Goal: Task Accomplishment & Management: Book appointment/travel/reservation

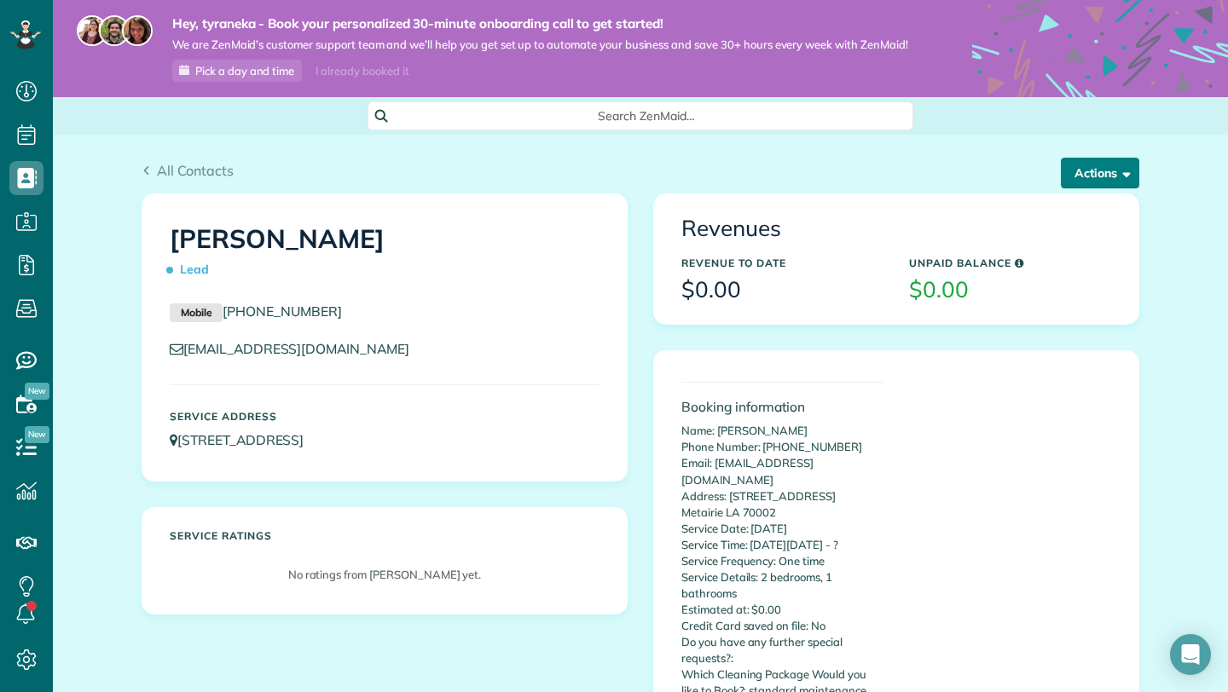
click at [1085, 188] on button "Actions" at bounding box center [1100, 173] width 78 height 31
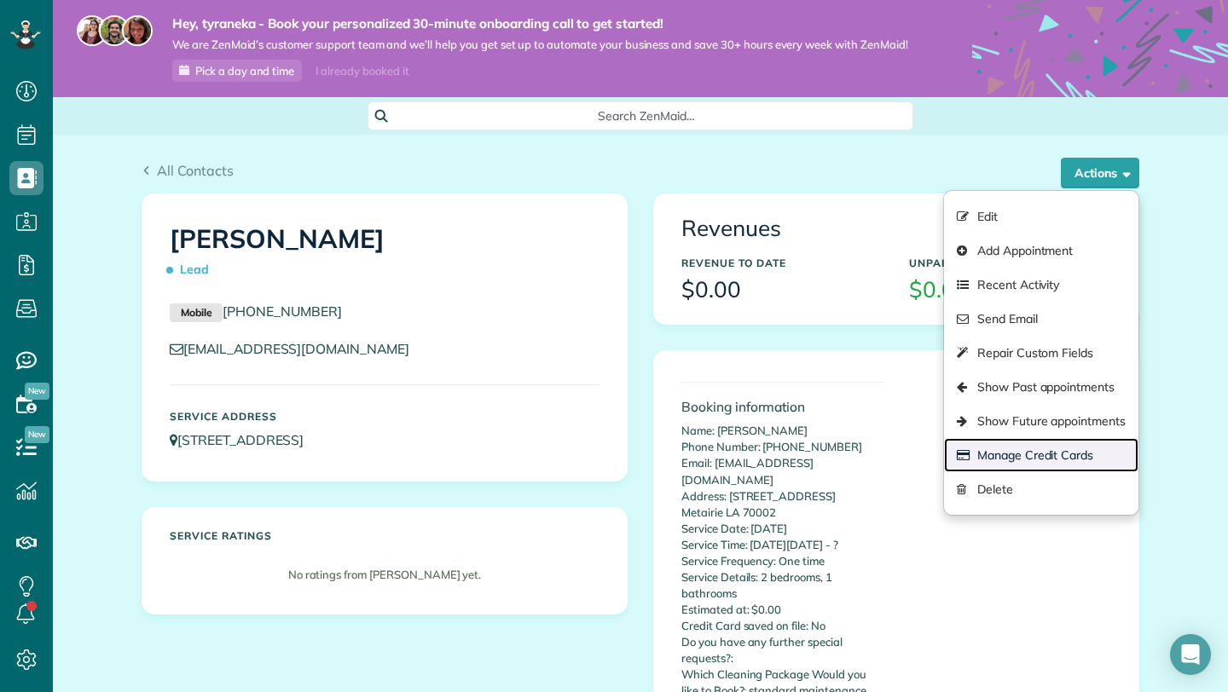
click at [1035, 460] on link "Manage Credit Cards" at bounding box center [1041, 455] width 194 height 34
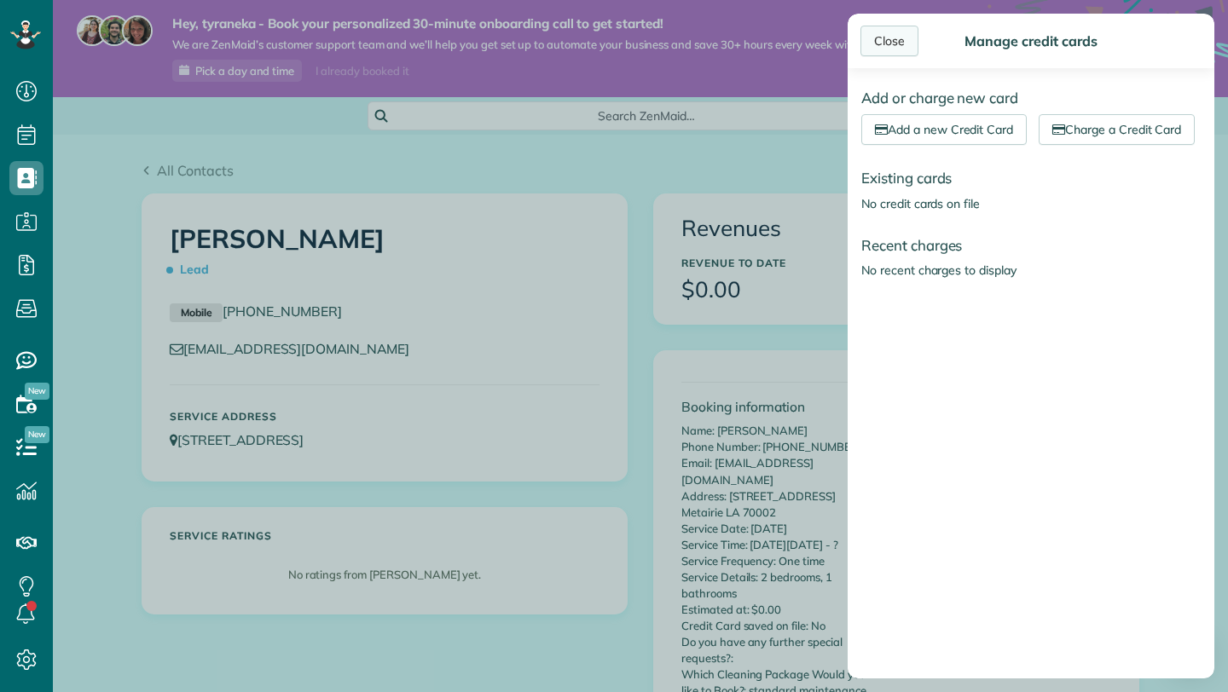
click at [901, 49] on div "Close" at bounding box center [889, 41] width 58 height 31
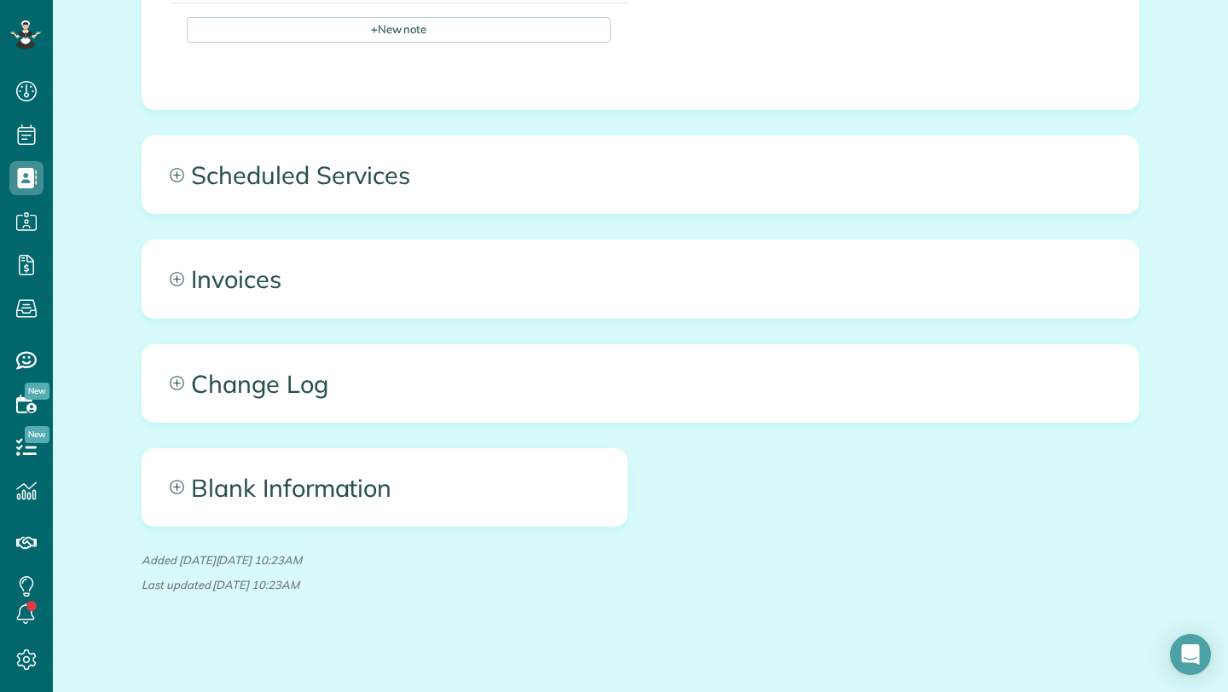
scroll to position [882, 0]
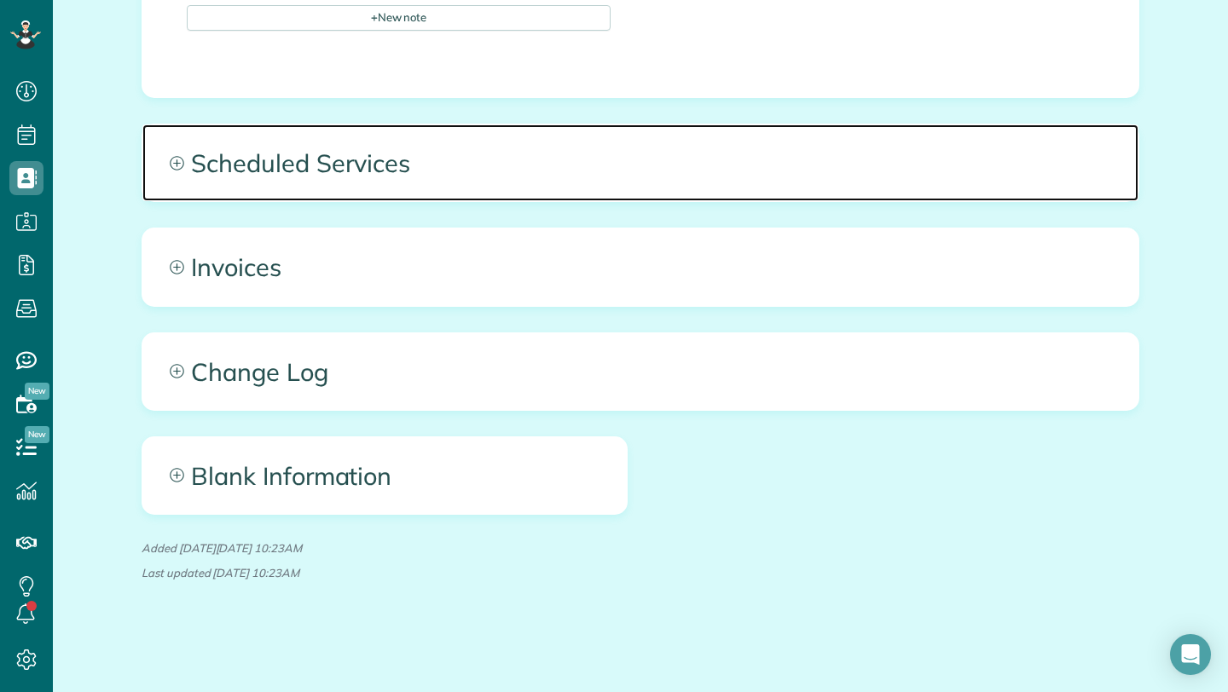
click at [507, 173] on span "Scheduled Services" at bounding box center [640, 162] width 996 height 77
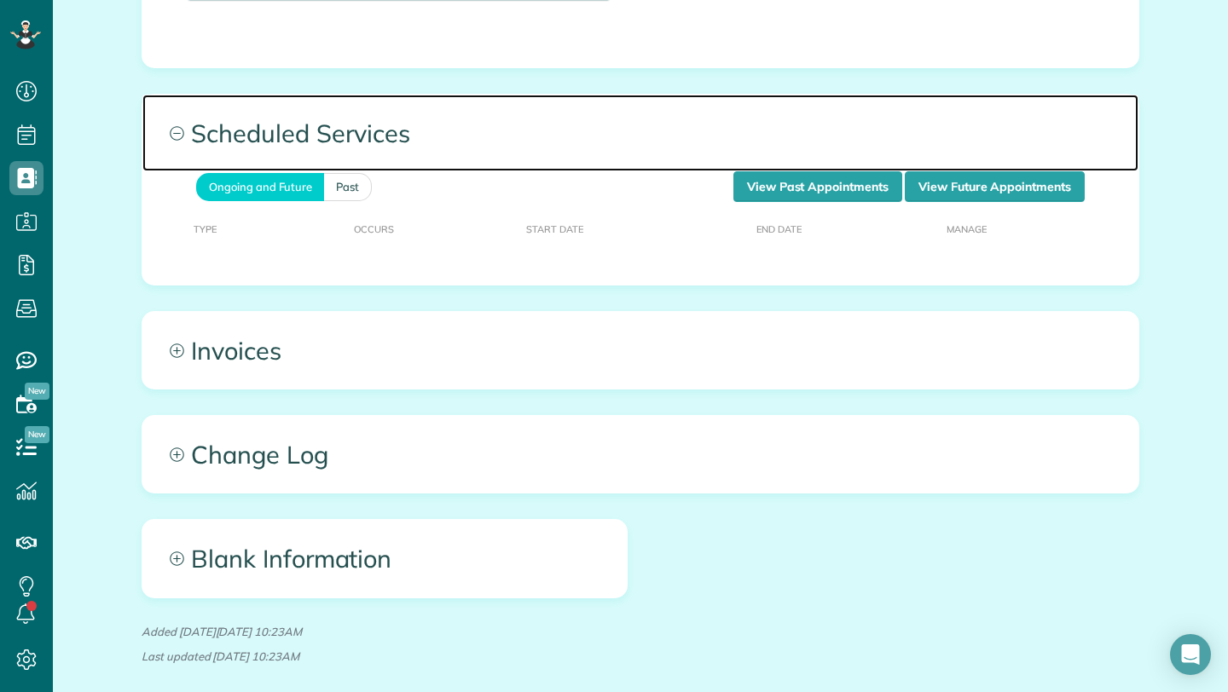
click at [507, 171] on span "Scheduled Services" at bounding box center [640, 133] width 996 height 77
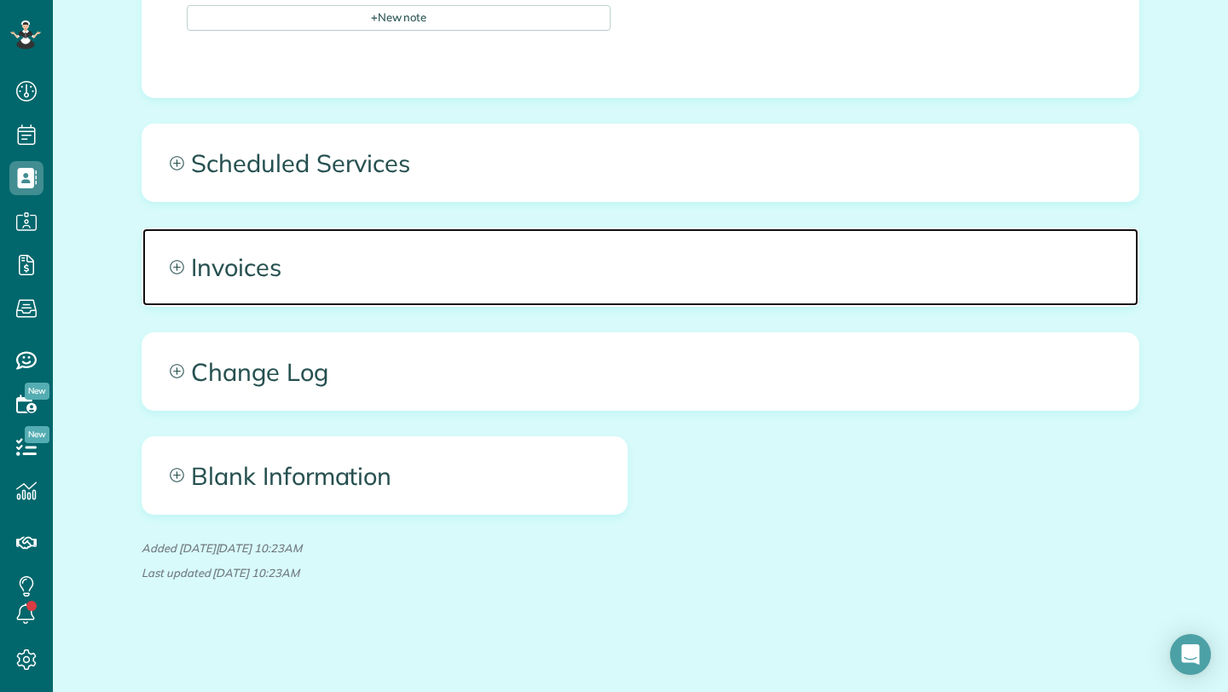
click at [497, 251] on span "Invoices" at bounding box center [640, 267] width 996 height 77
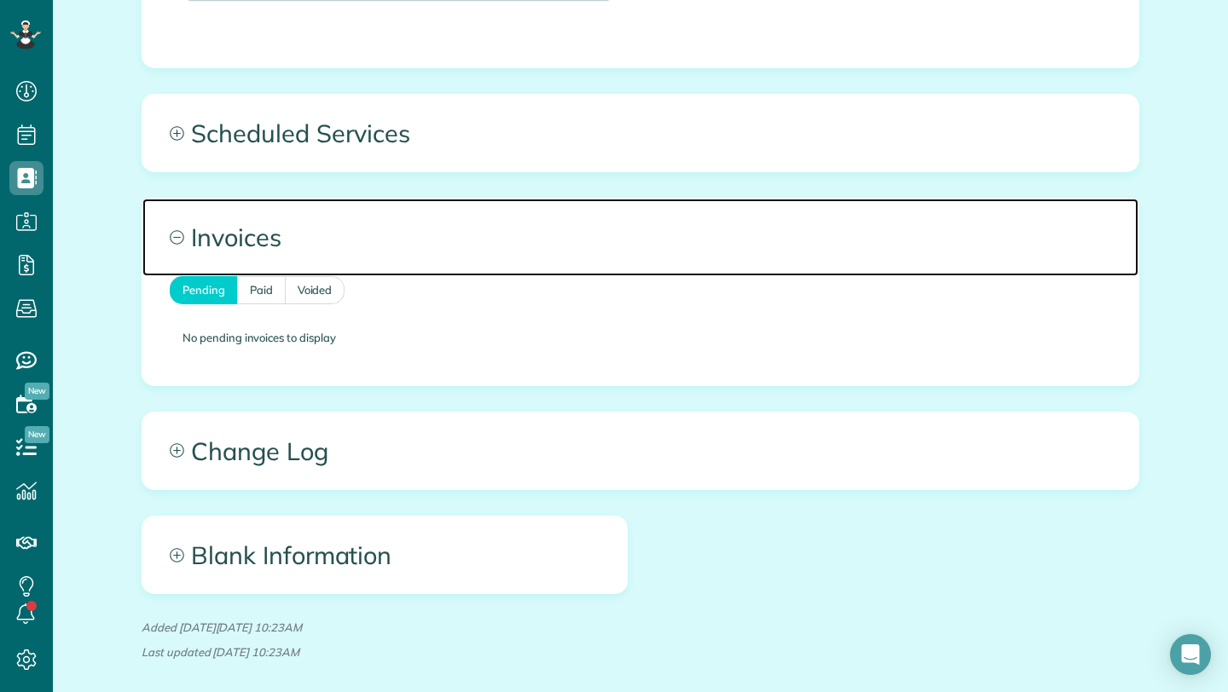
click at [497, 251] on span "Invoices" at bounding box center [640, 237] width 996 height 77
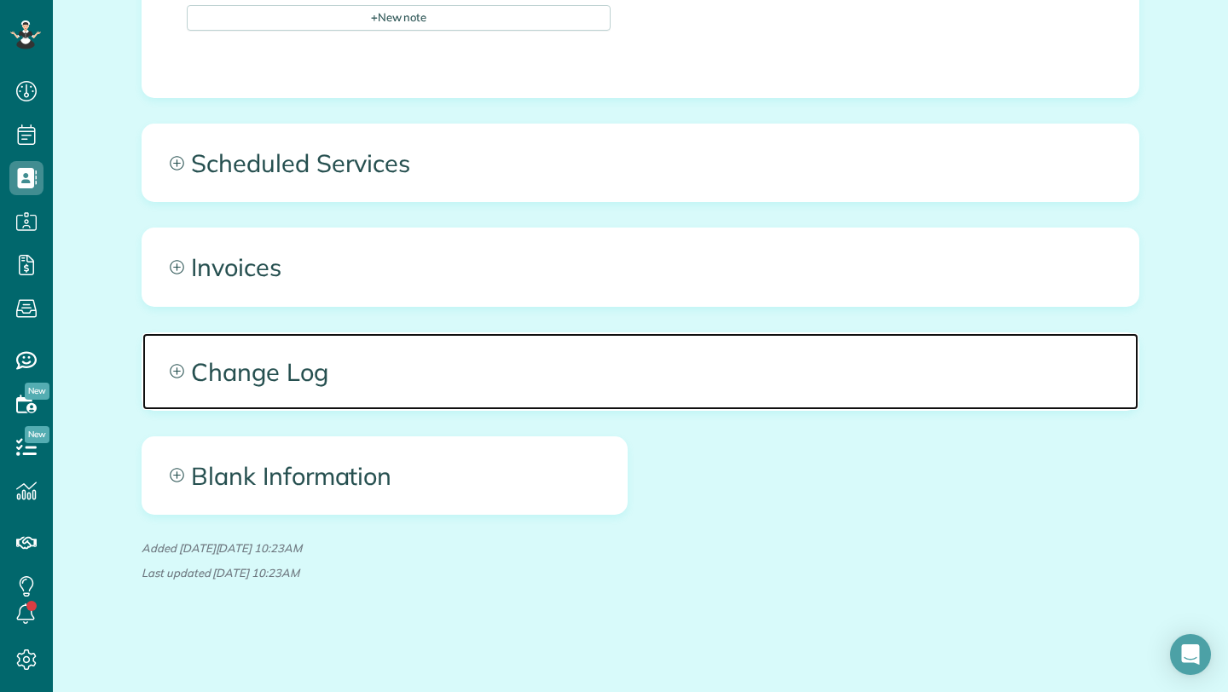
click at [489, 373] on span "Change Log" at bounding box center [640, 371] width 996 height 77
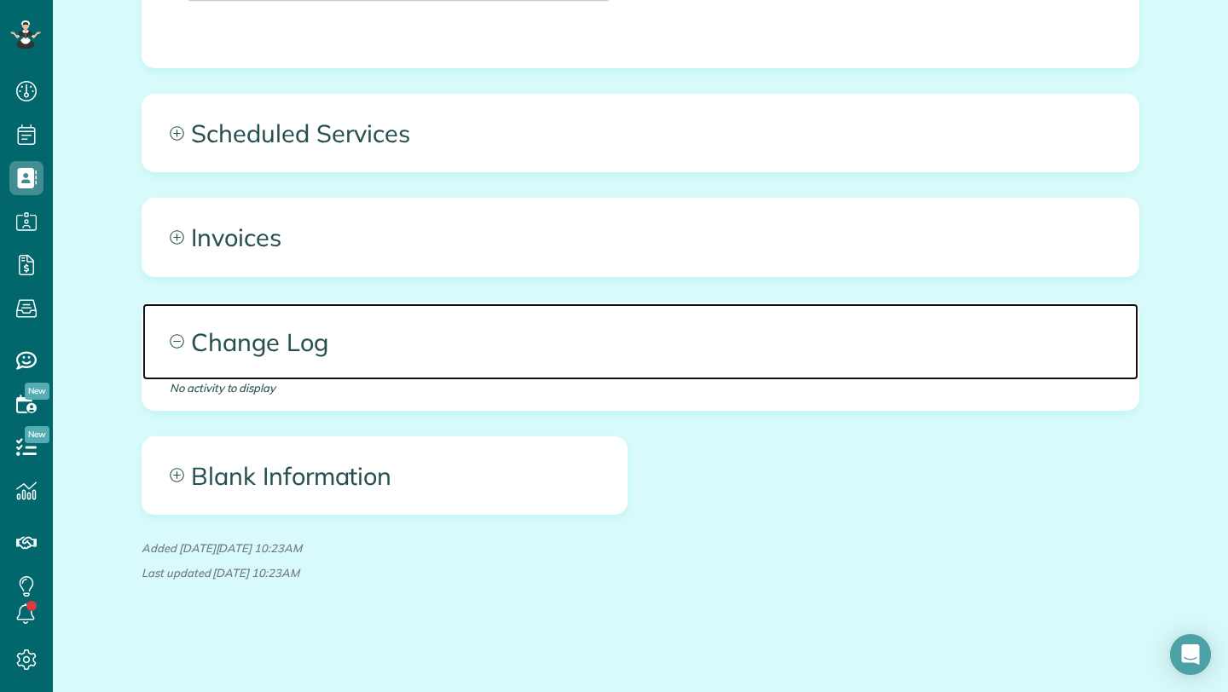
click at [489, 373] on span "Change Log" at bounding box center [640, 342] width 996 height 77
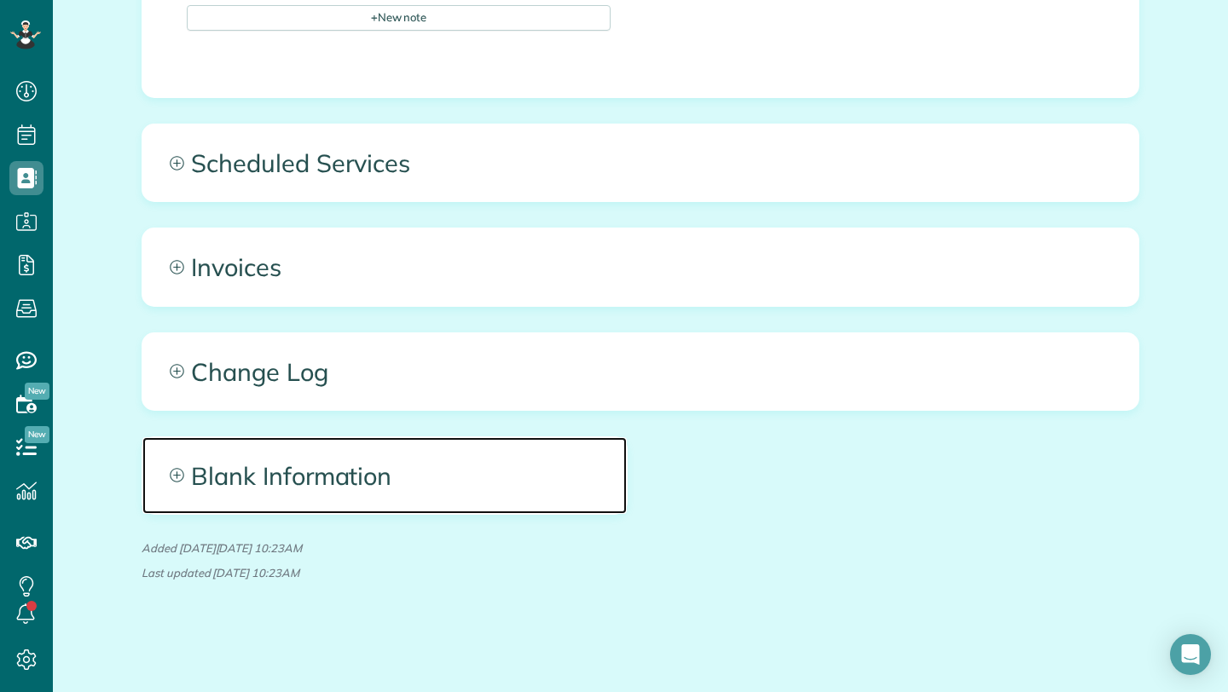
click at [425, 474] on span "Blank Information" at bounding box center [384, 475] width 484 height 77
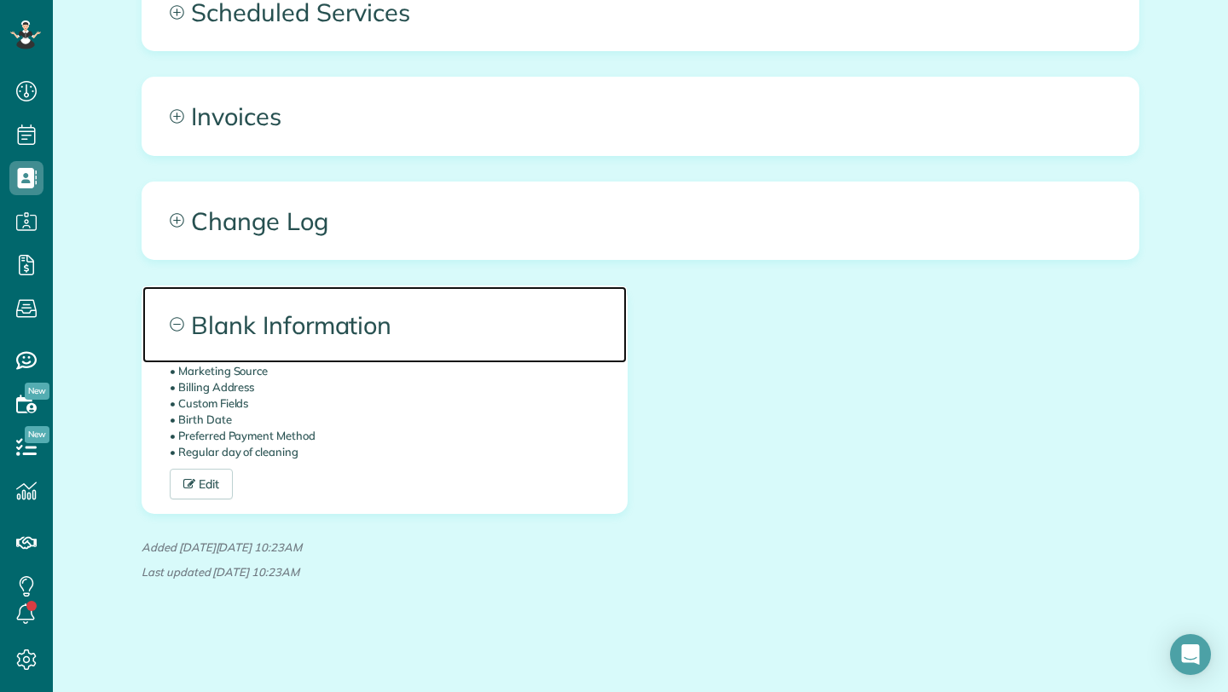
scroll to position [1030, 0]
click at [339, 327] on span "Blank Information" at bounding box center [384, 324] width 484 height 77
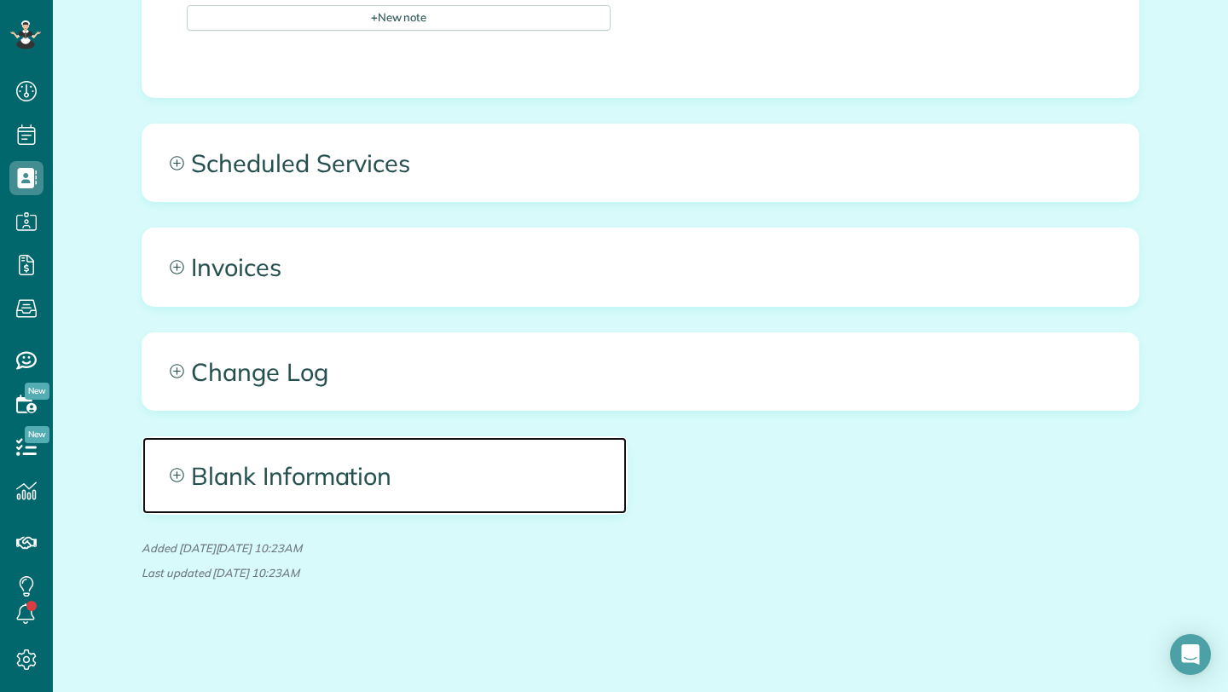
scroll to position [882, 0]
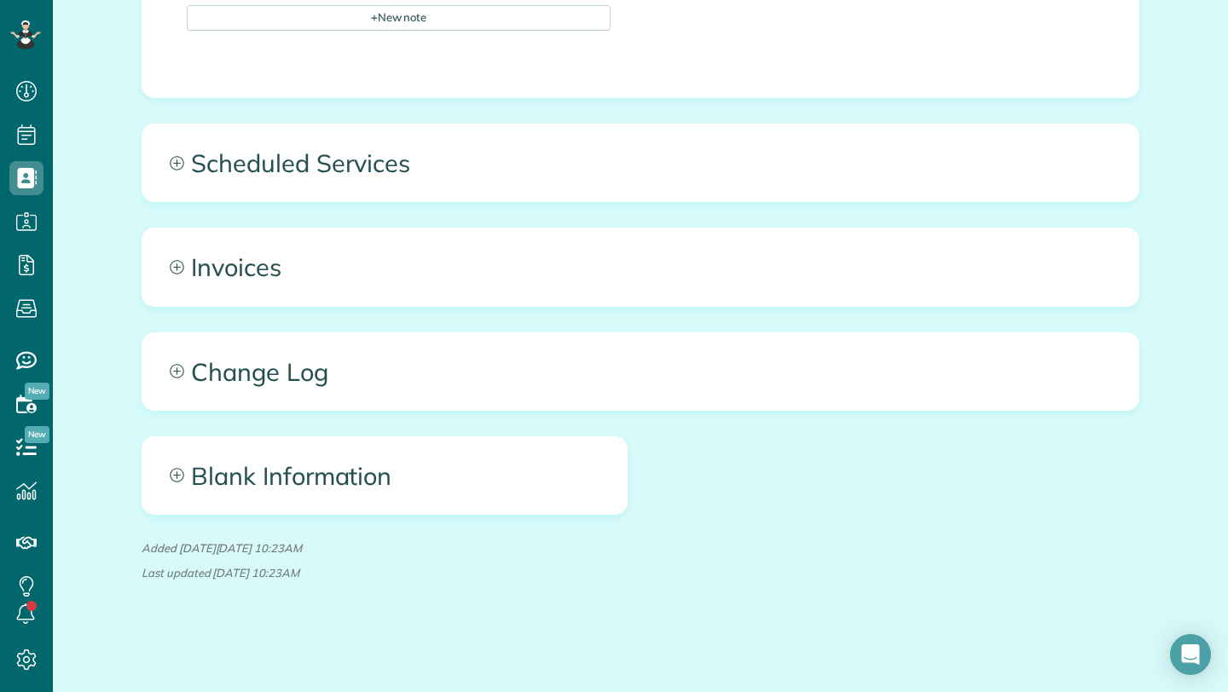
click at [325, 519] on div "Blank Information • Marketing Source • Billing Address • Custom Fields • Birth …" at bounding box center [385, 489] width 512 height 104
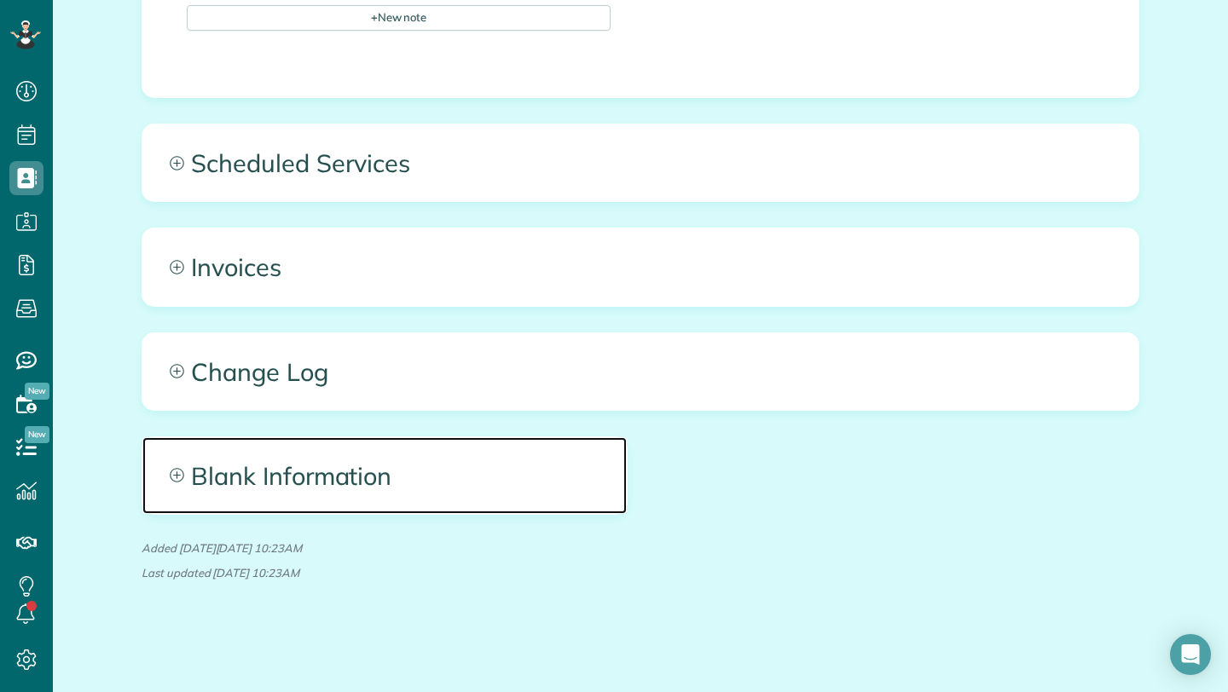
click at [325, 497] on span "Blank Information" at bounding box center [384, 475] width 484 height 77
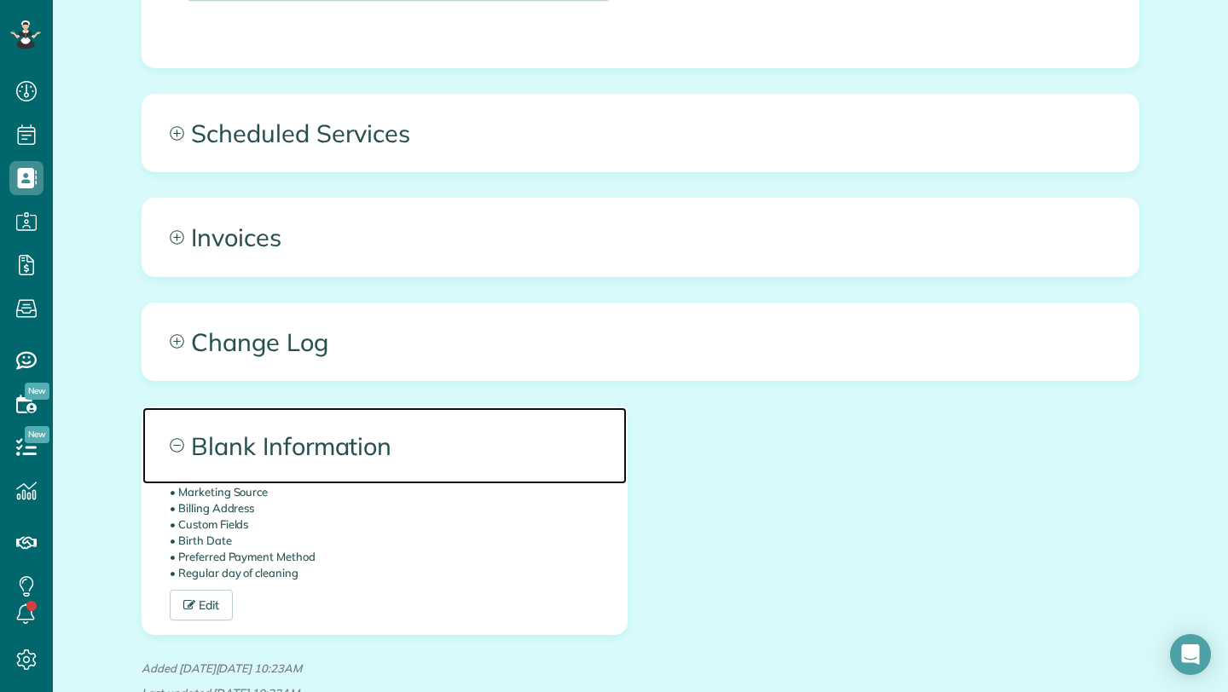
click at [325, 484] on span "Blank Information" at bounding box center [384, 446] width 484 height 77
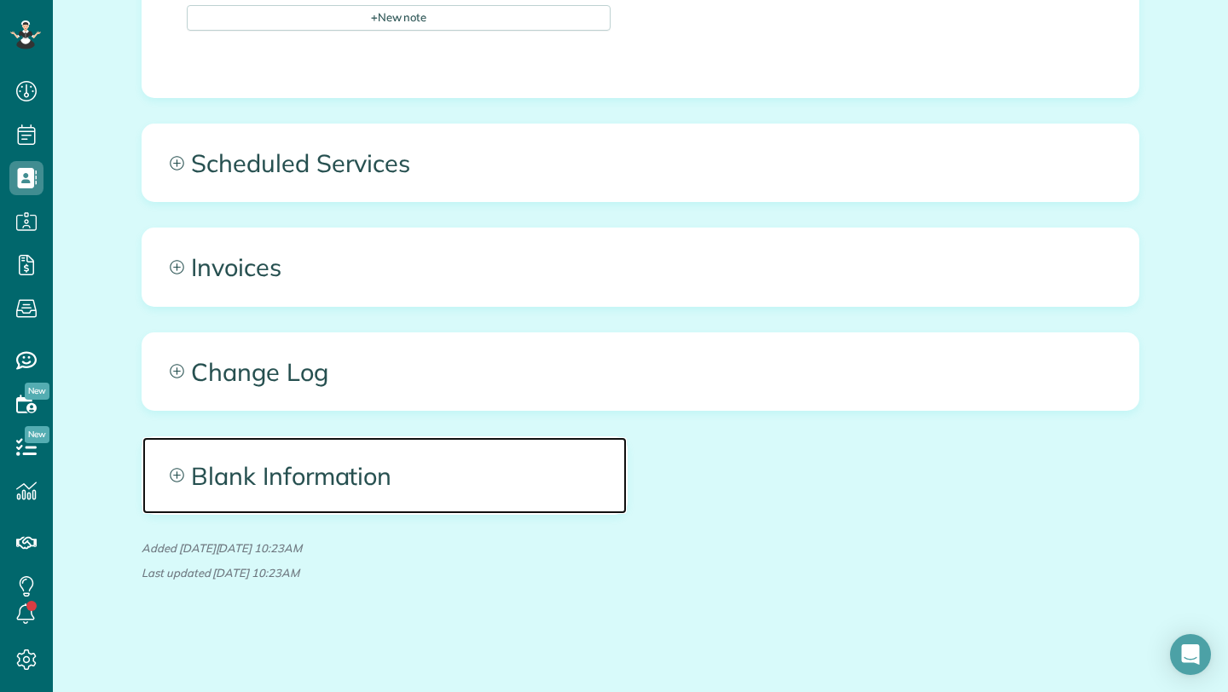
click at [396, 464] on span "Blank Information" at bounding box center [384, 475] width 484 height 77
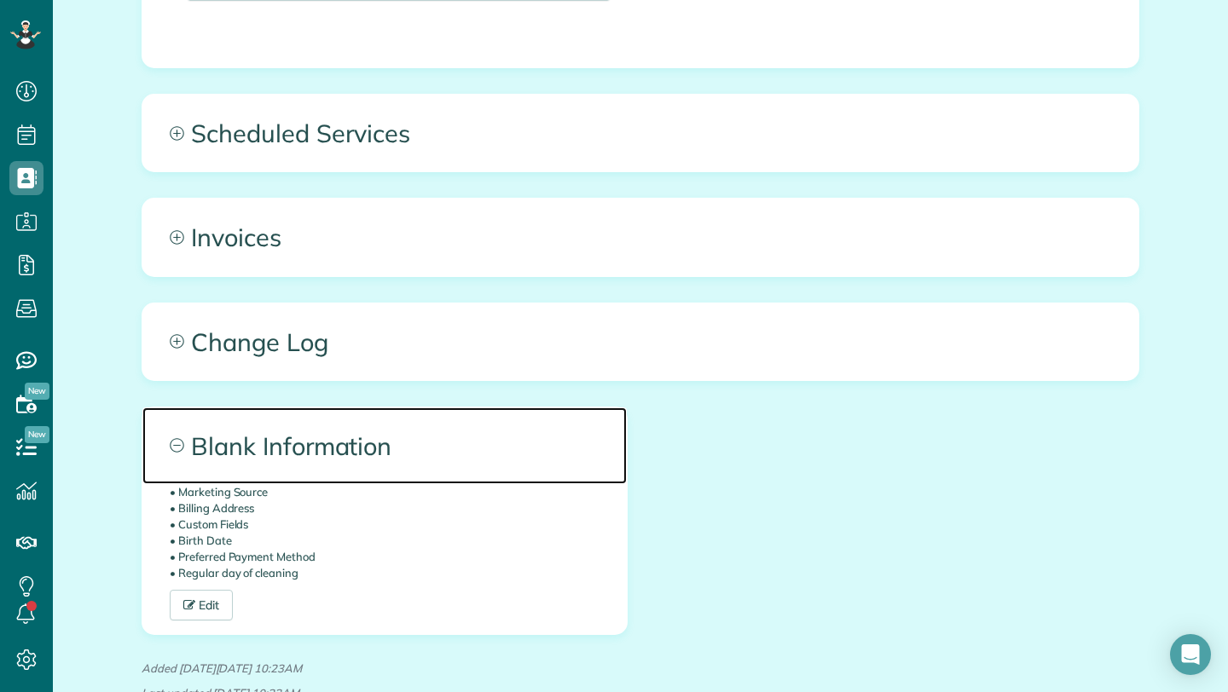
click at [396, 464] on span "Blank Information" at bounding box center [384, 446] width 484 height 77
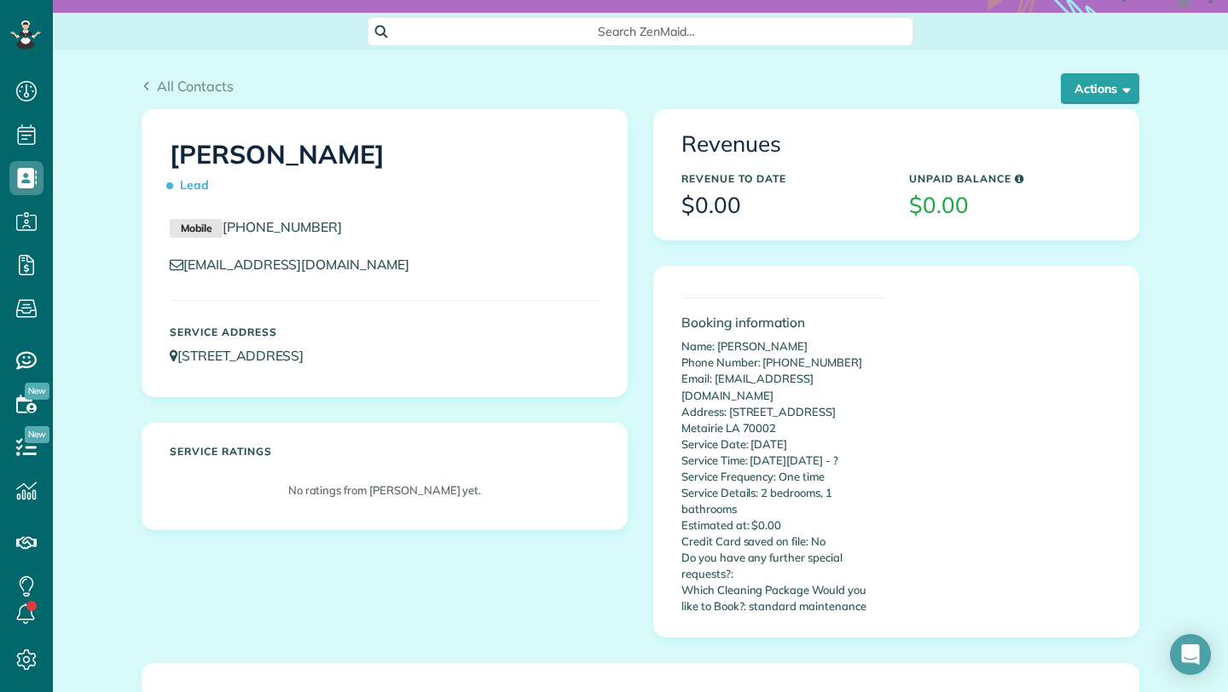
scroll to position [88, 0]
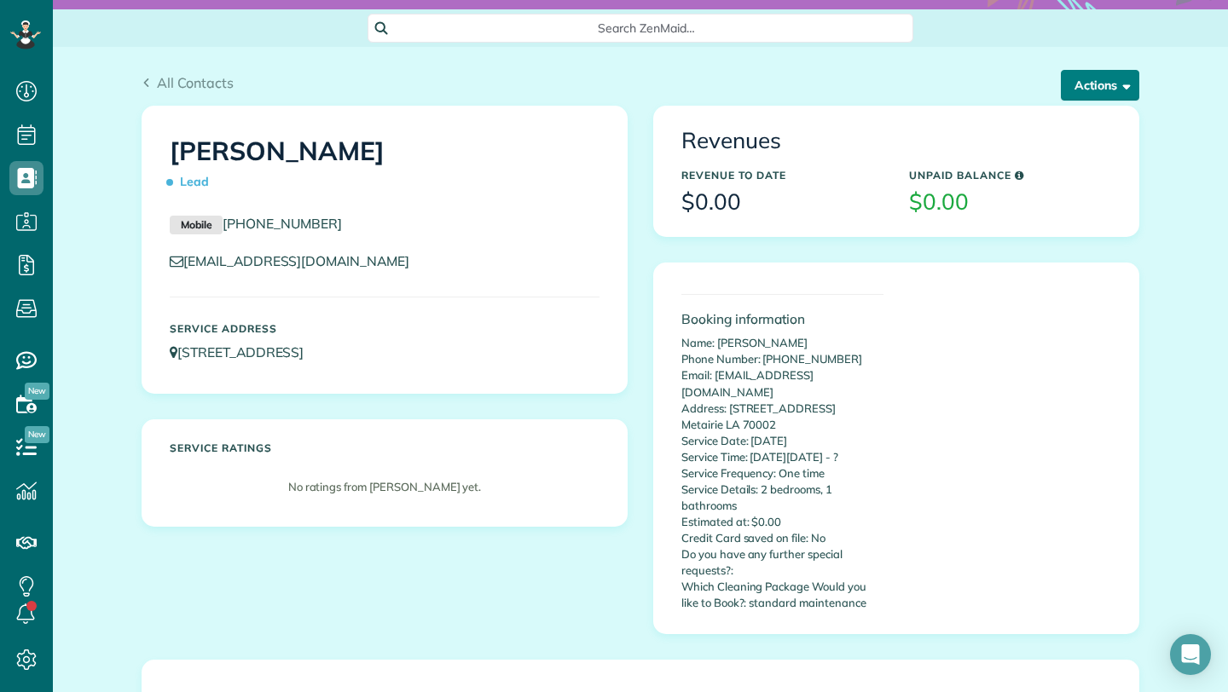
click at [1119, 86] on button "Actions" at bounding box center [1100, 85] width 78 height 31
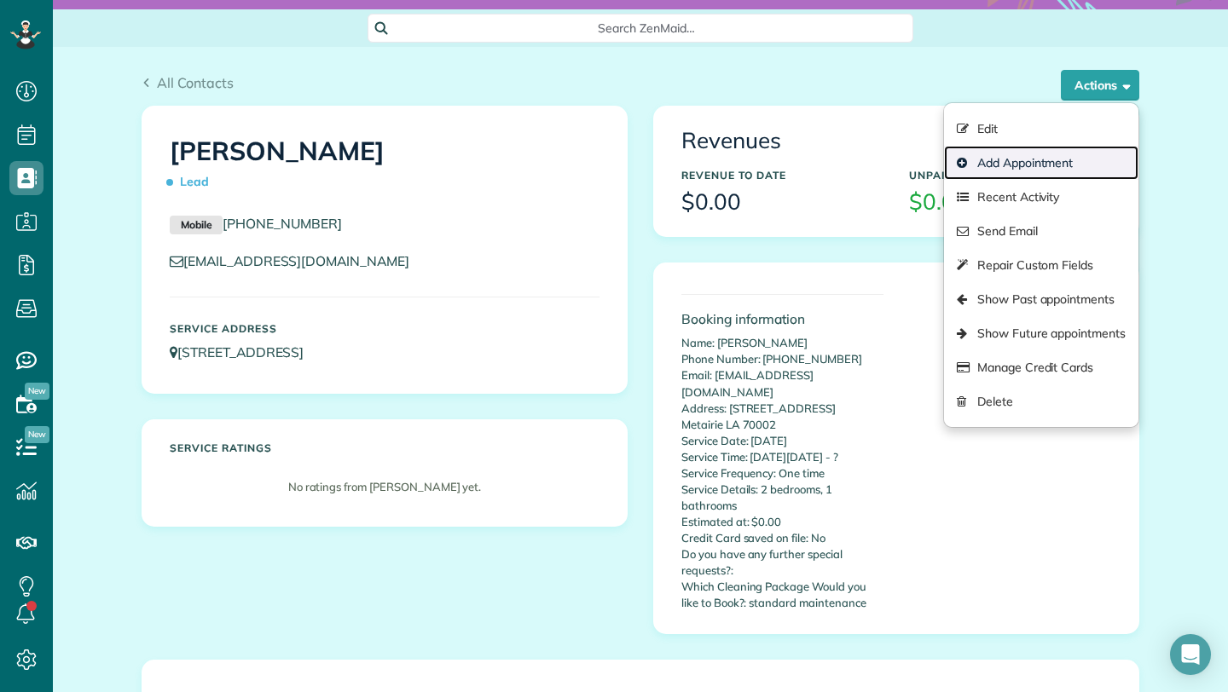
click at [1039, 176] on link "Add Appointment" at bounding box center [1041, 163] width 194 height 34
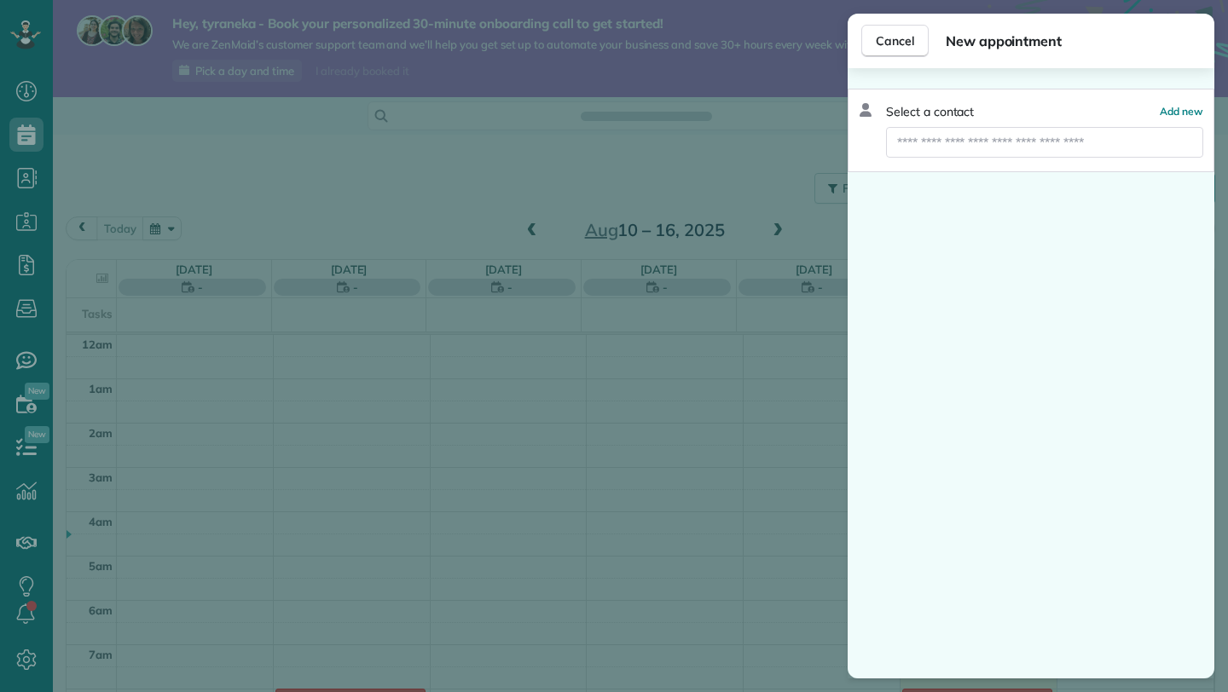
scroll to position [311, 0]
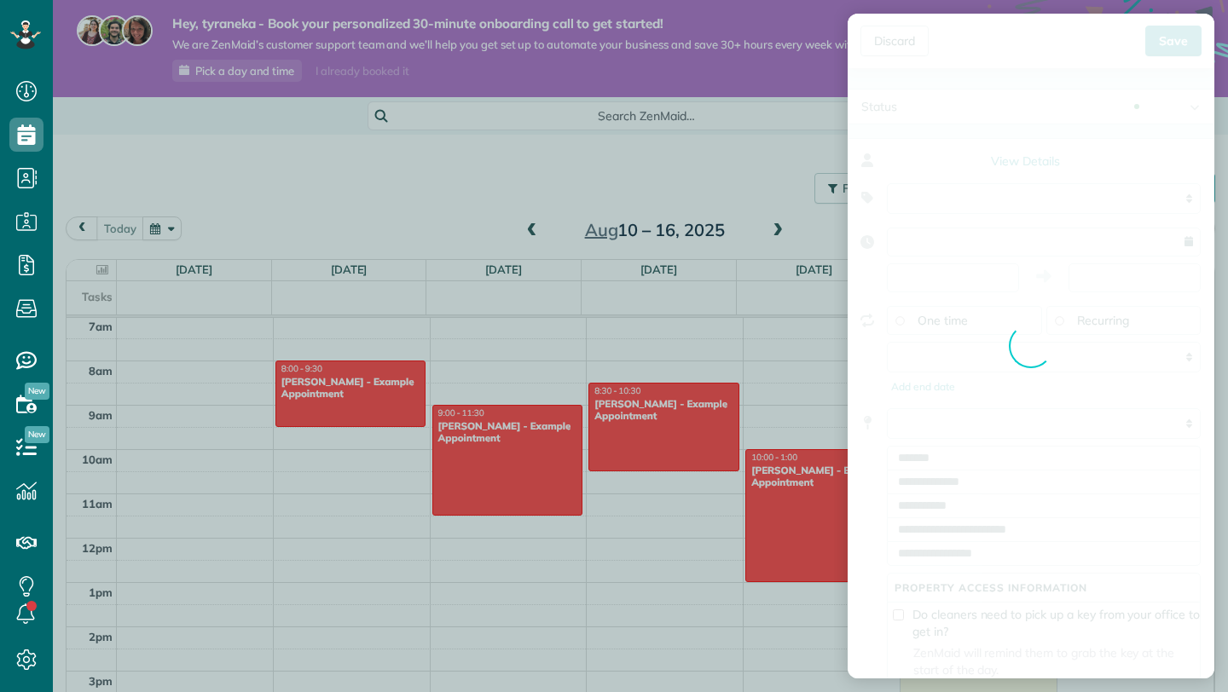
type input "**********"
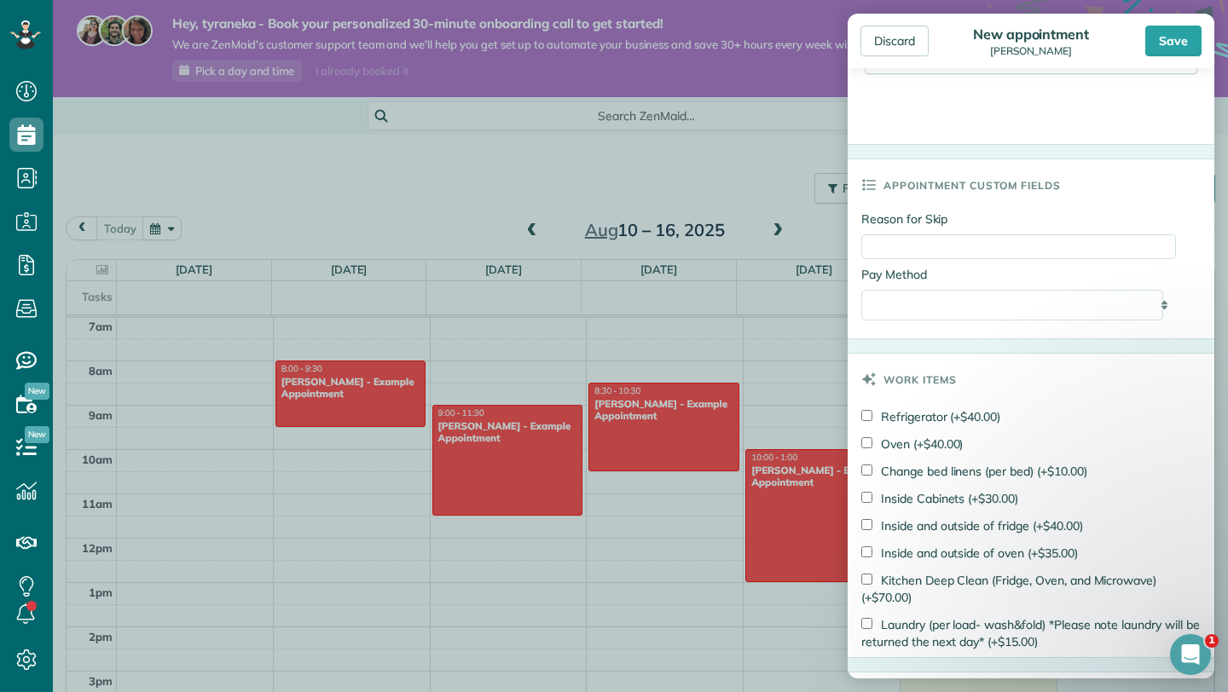
scroll to position [766, 0]
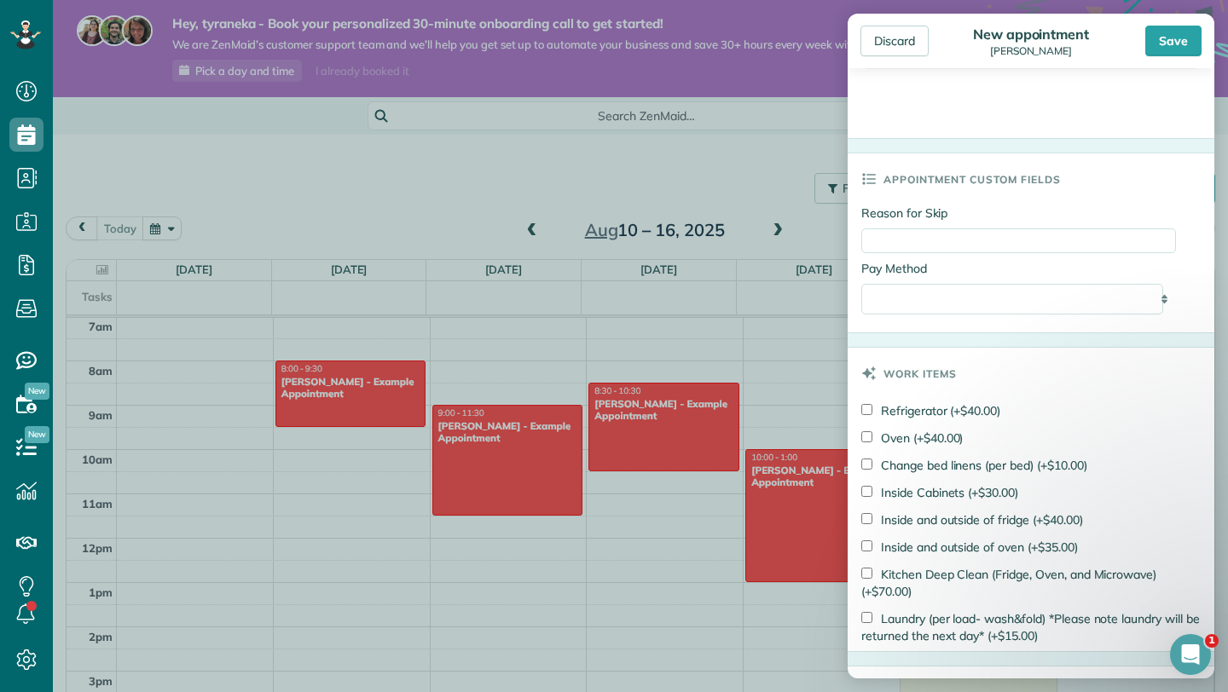
click at [1149, 298] on div "**********" at bounding box center [1018, 299] width 315 height 31
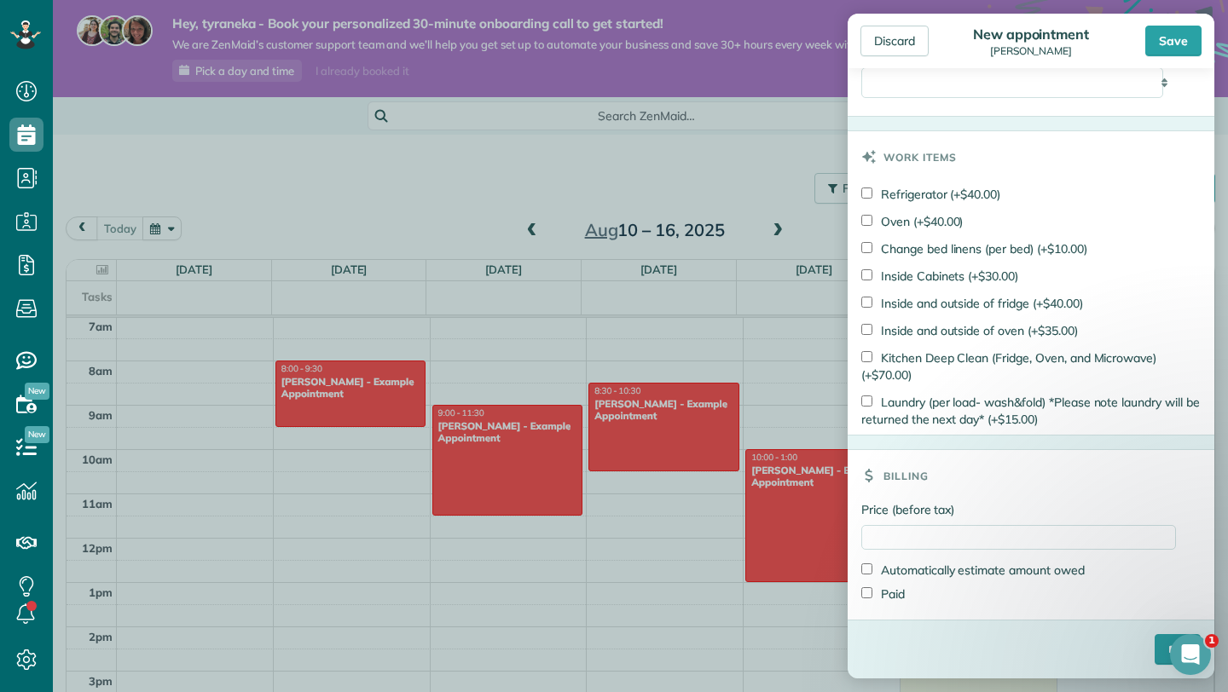
scroll to position [987, 0]
click at [1154, 645] on input "****" at bounding box center [1177, 649] width 46 height 31
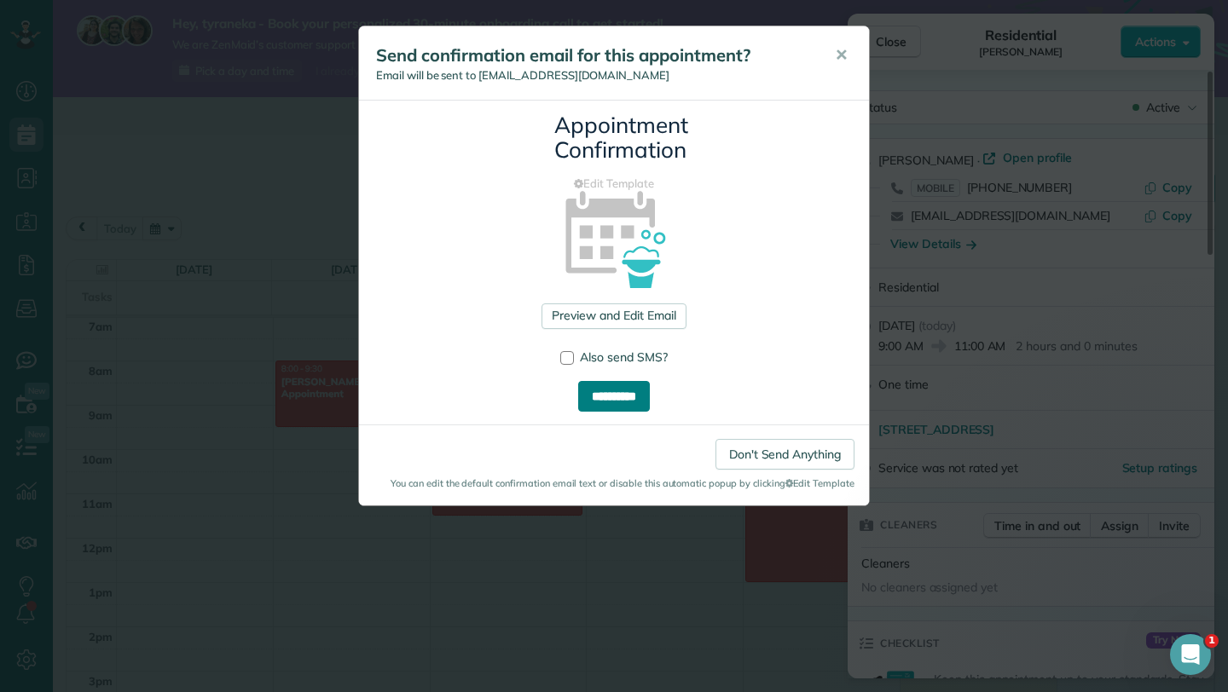
click at [590, 391] on input "**********" at bounding box center [614, 396] width 72 height 31
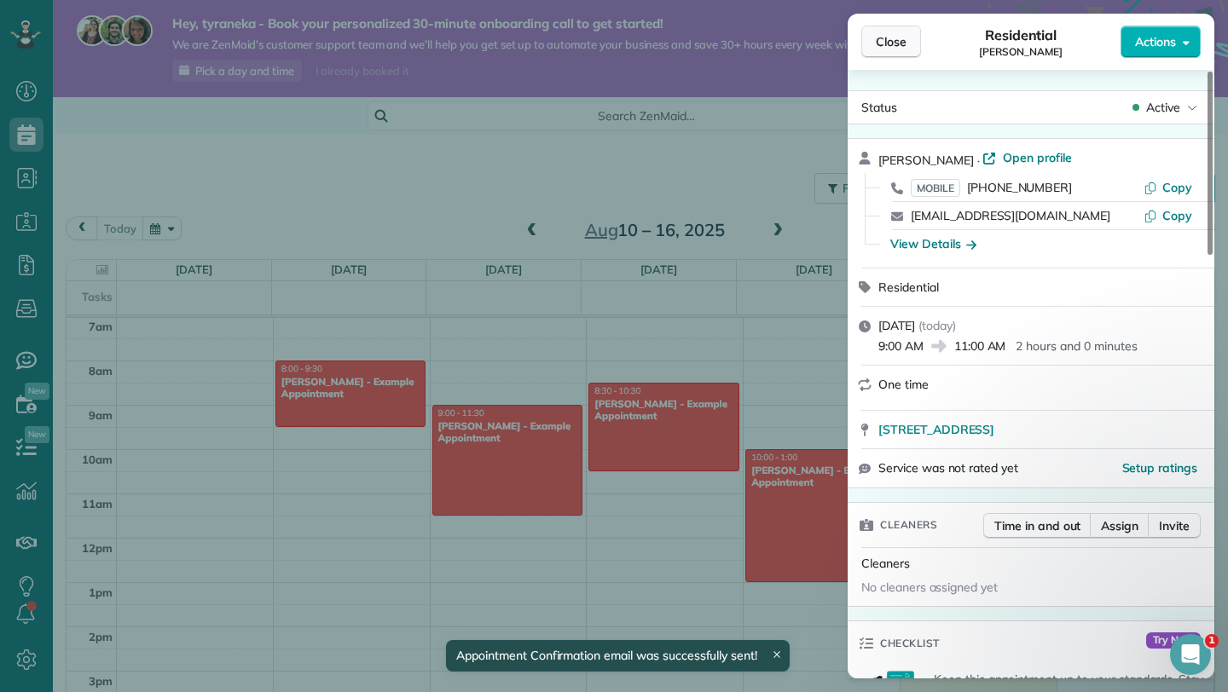
click at [874, 43] on button "Close" at bounding box center [891, 42] width 60 height 32
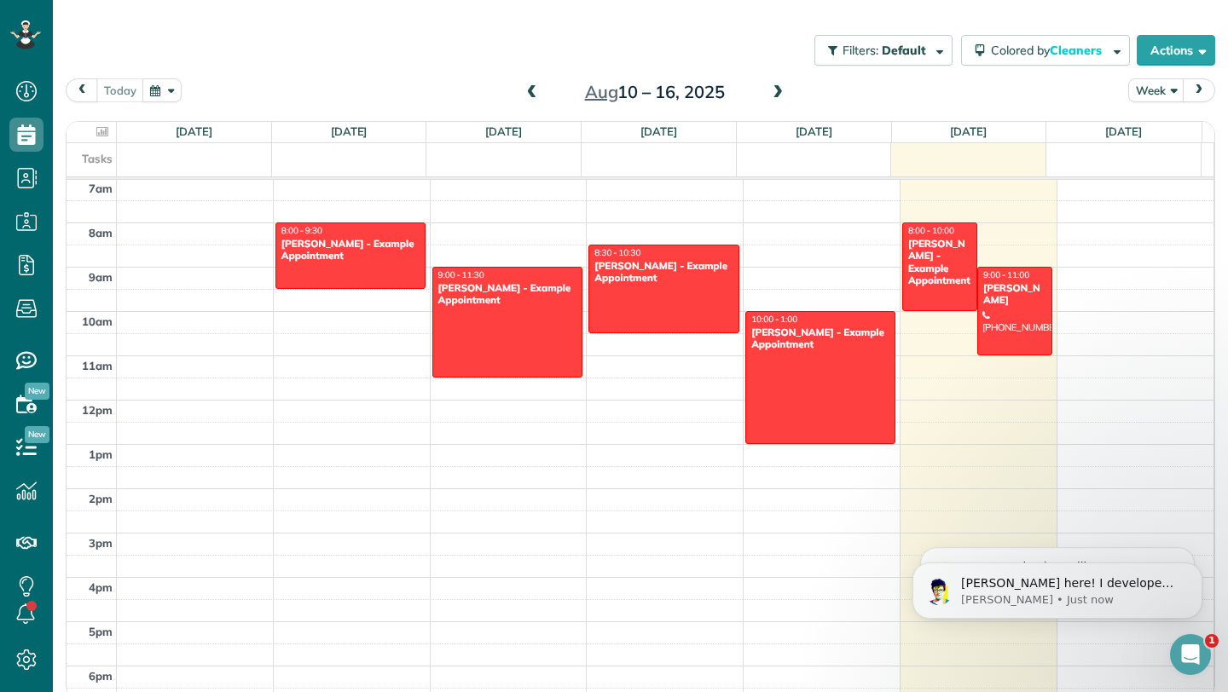
scroll to position [142, 0]
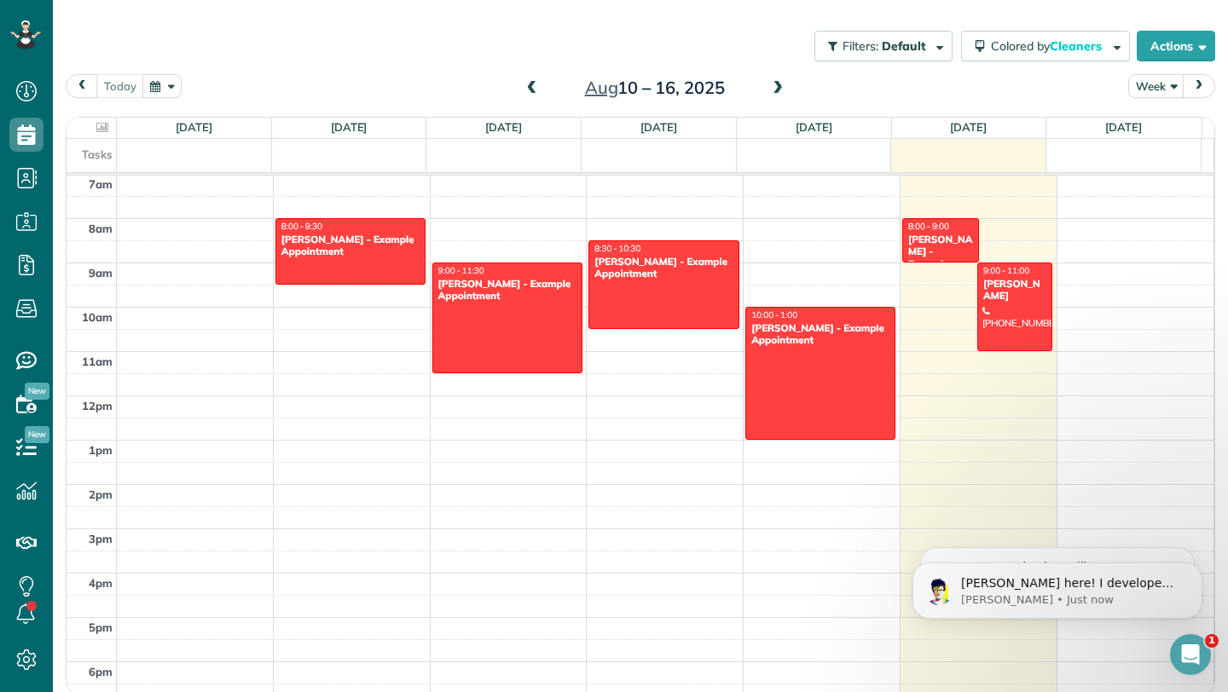
drag, startPoint x: 914, startPoint y: 316, endPoint x: 906, endPoint y: 275, distance: 42.5
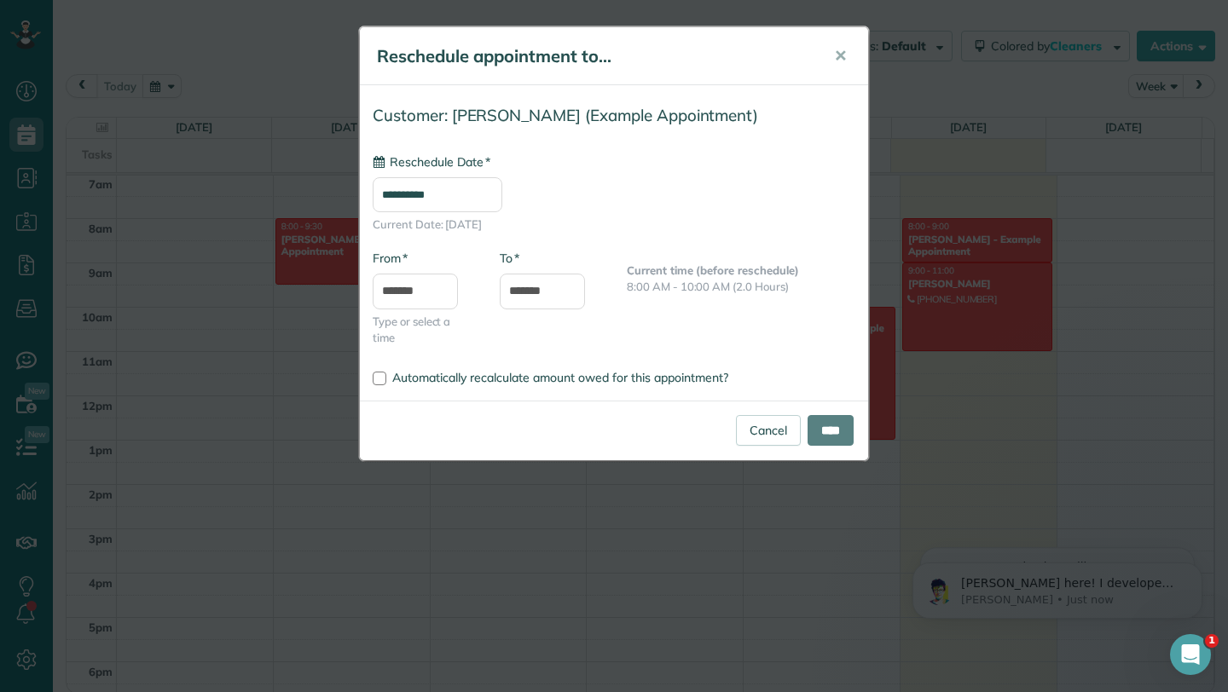
type input "**********"
click at [828, 60] on button "✕" at bounding box center [840, 56] width 38 height 41
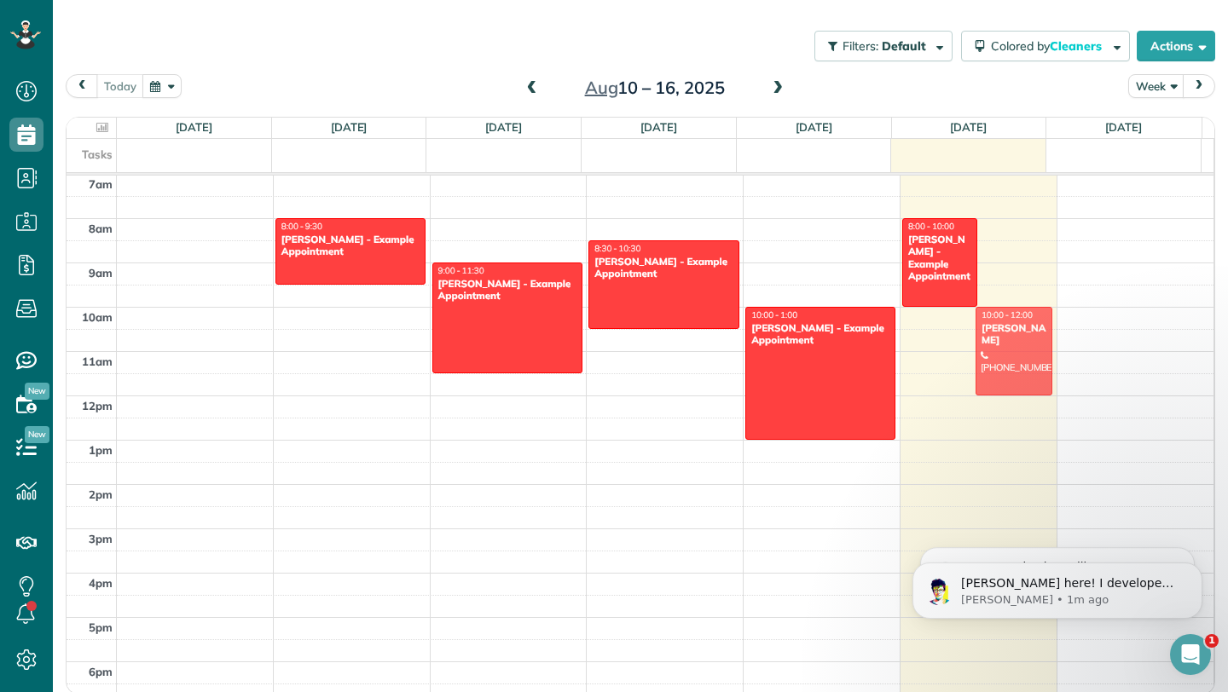
drag, startPoint x: 983, startPoint y: 331, endPoint x: 989, endPoint y: 370, distance: 39.7
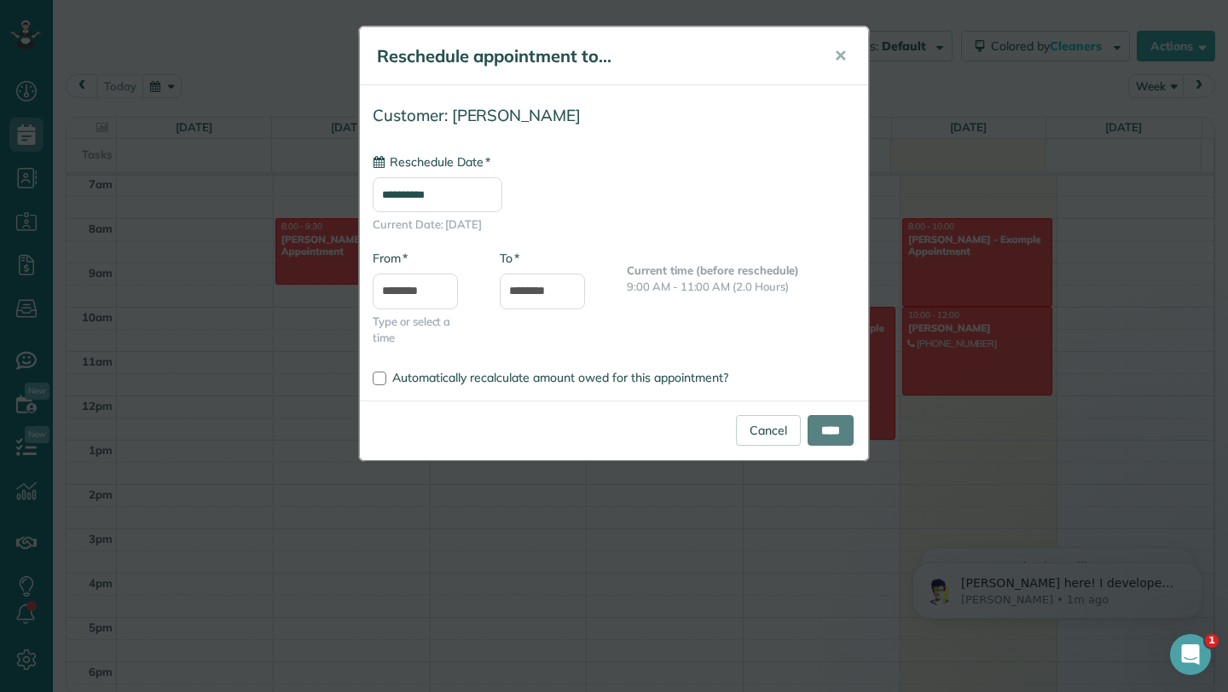
type input "**********"
click at [825, 420] on input "****" at bounding box center [830, 430] width 46 height 31
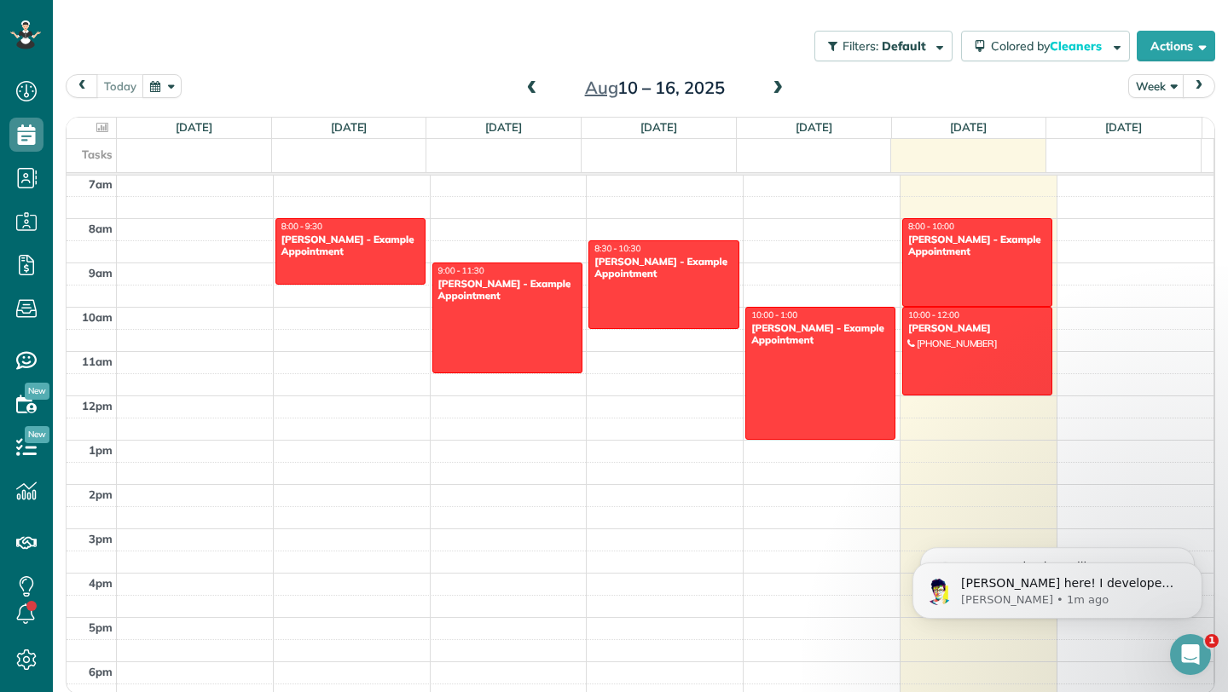
click at [783, 99] on div "[DATE] – [DATE]" at bounding box center [654, 87] width 273 height 27
click at [778, 96] on span at bounding box center [777, 88] width 19 height 15
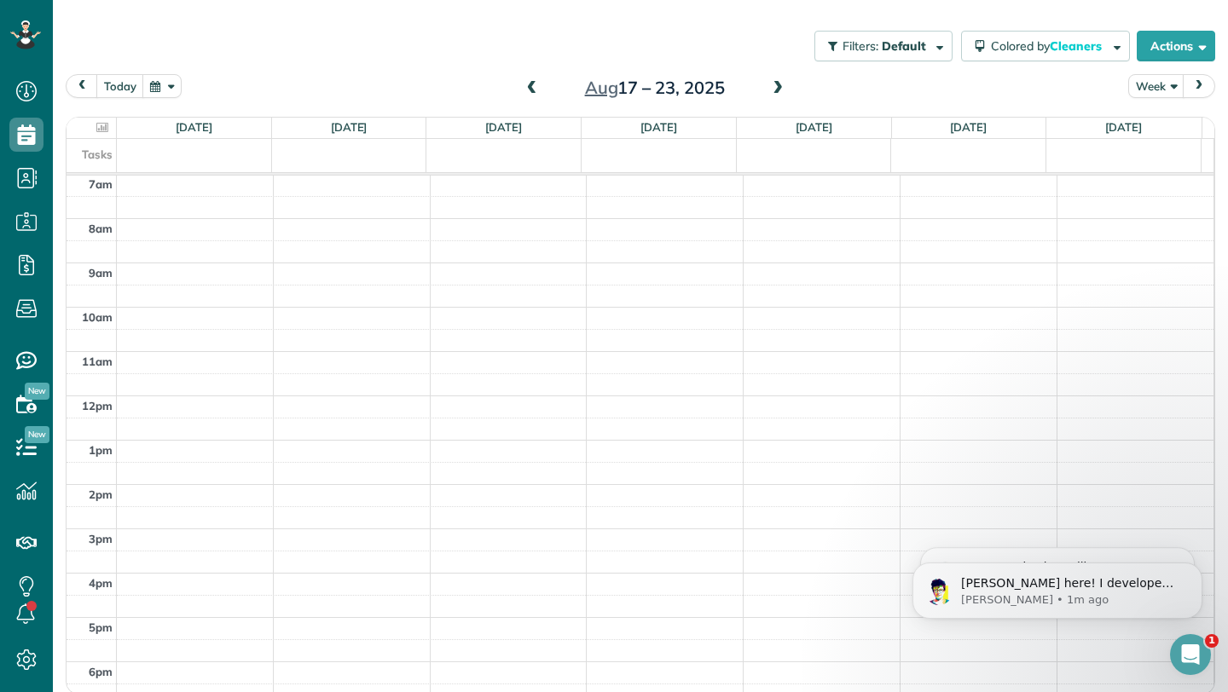
click at [523, 101] on span at bounding box center [532, 89] width 19 height 26
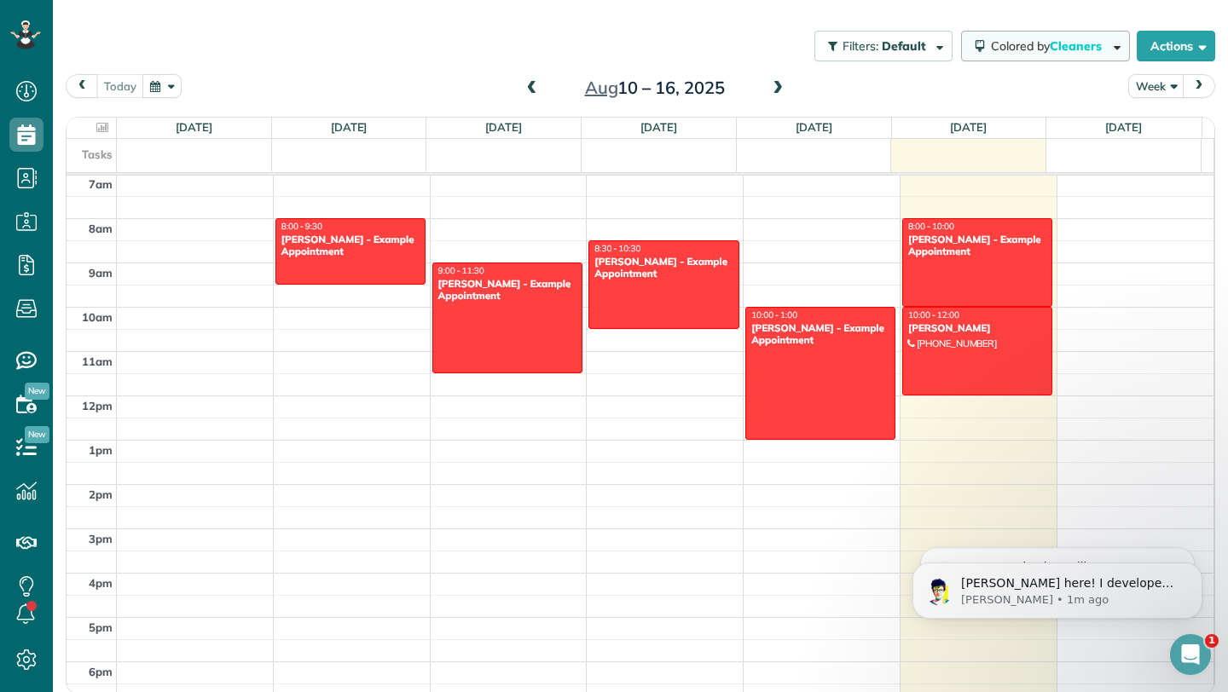
click at [1086, 53] on span "Cleaners" at bounding box center [1077, 45] width 55 height 15
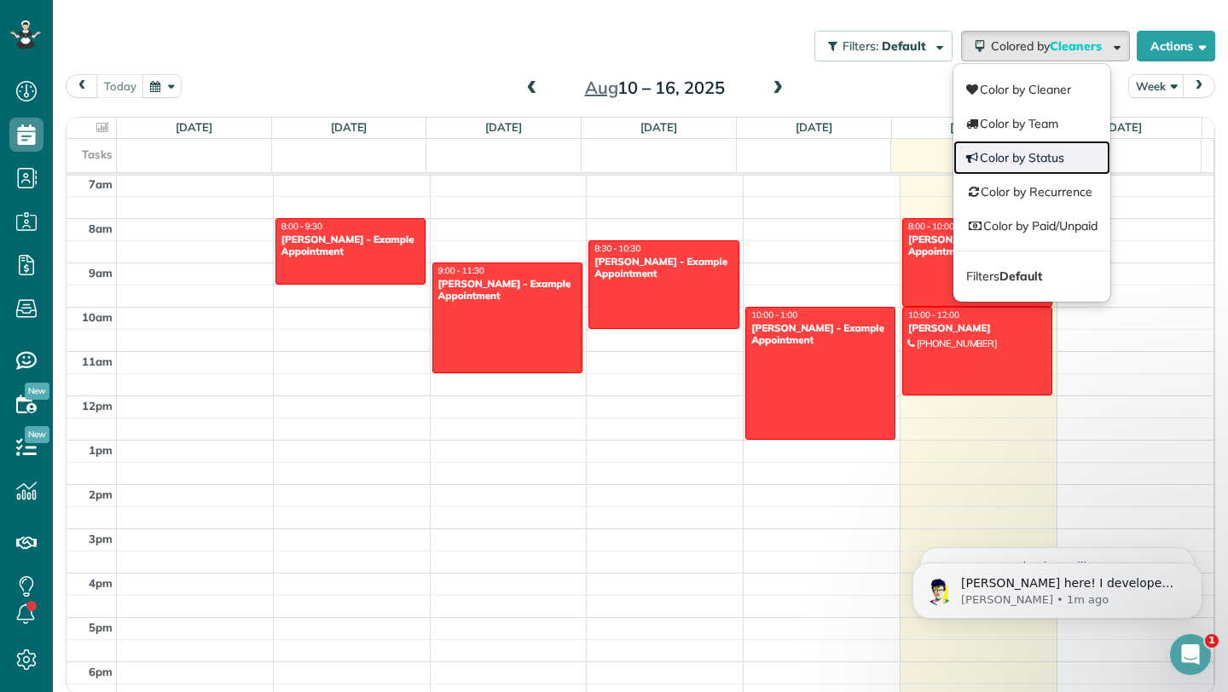
click at [1038, 168] on link "Color by Status" at bounding box center [1031, 158] width 157 height 34
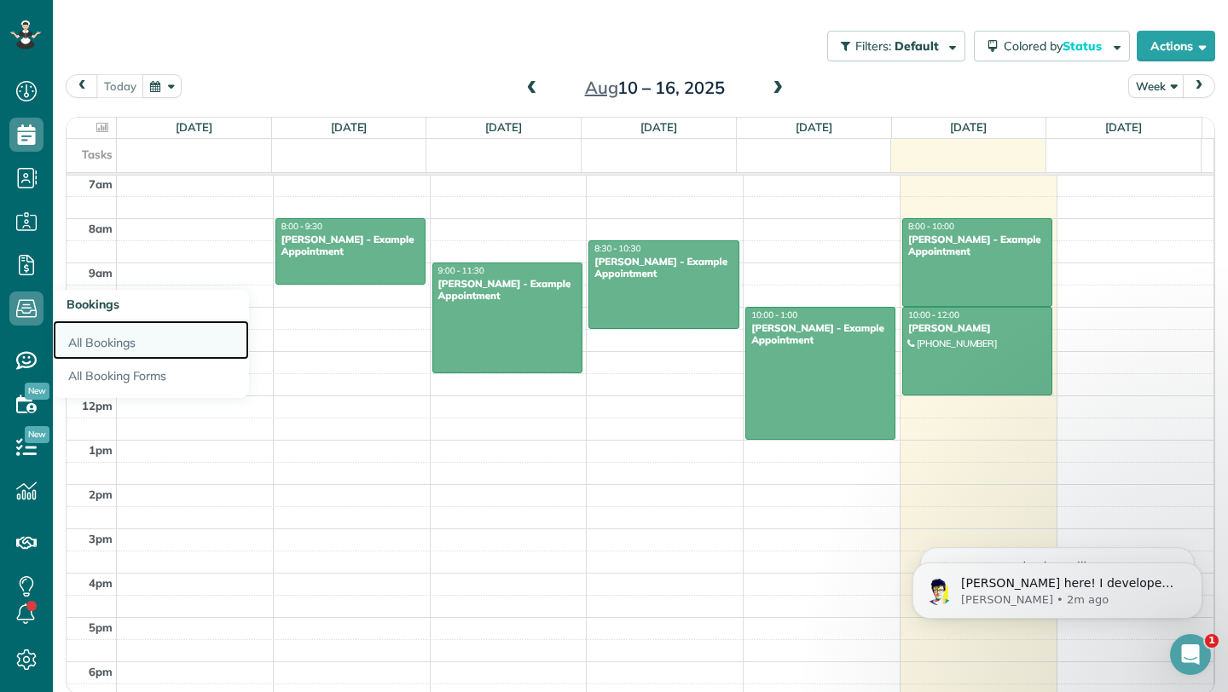
click at [96, 344] on link "All Bookings" at bounding box center [151, 340] width 196 height 39
